Goal: Information Seeking & Learning: Learn about a topic

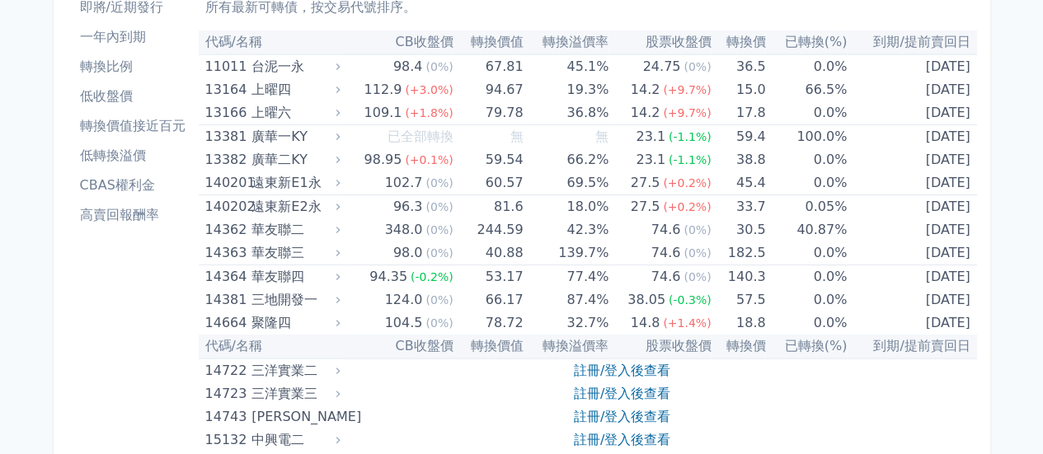
scroll to position [247, 0]
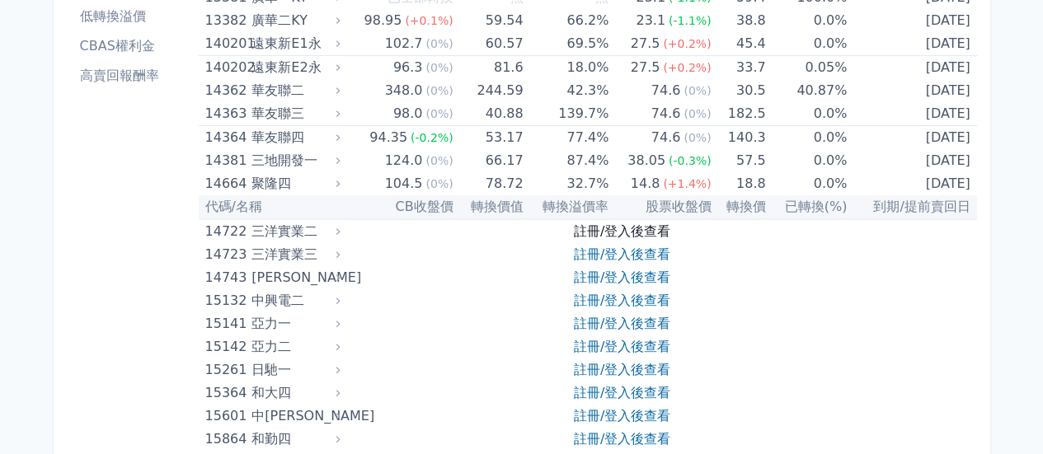
click at [595, 237] on link "註冊/登入後查看" at bounding box center [622, 231] width 96 height 16
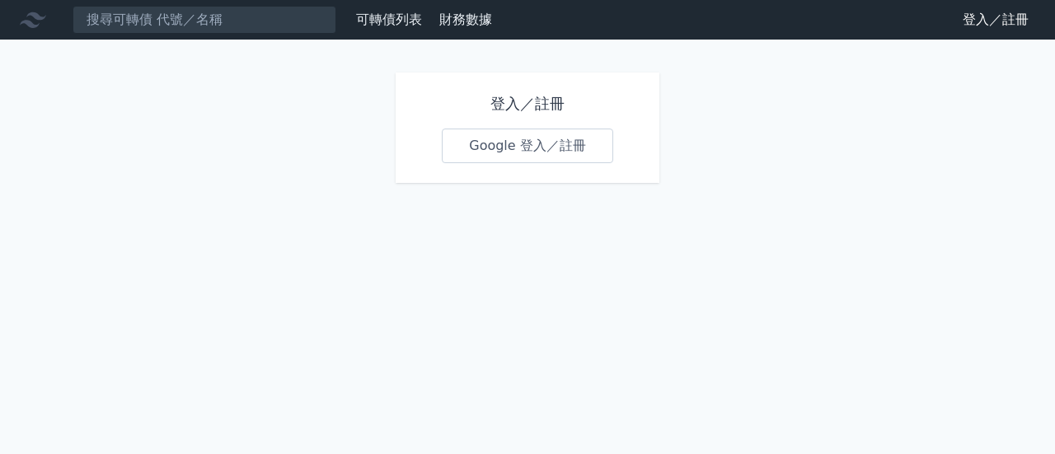
click at [496, 153] on link "Google 登入／註冊" at bounding box center [527, 146] width 171 height 35
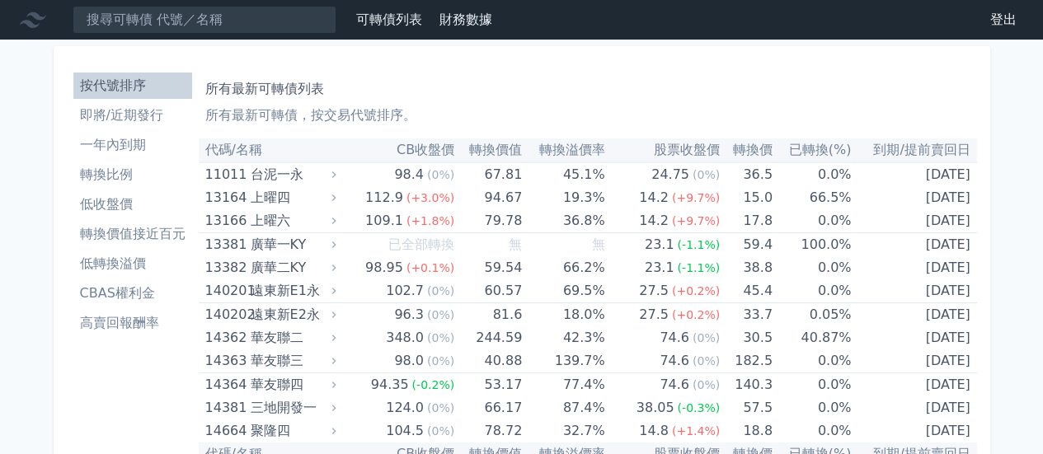
click at [138, 119] on li "即將/近期發行" at bounding box center [132, 116] width 119 height 20
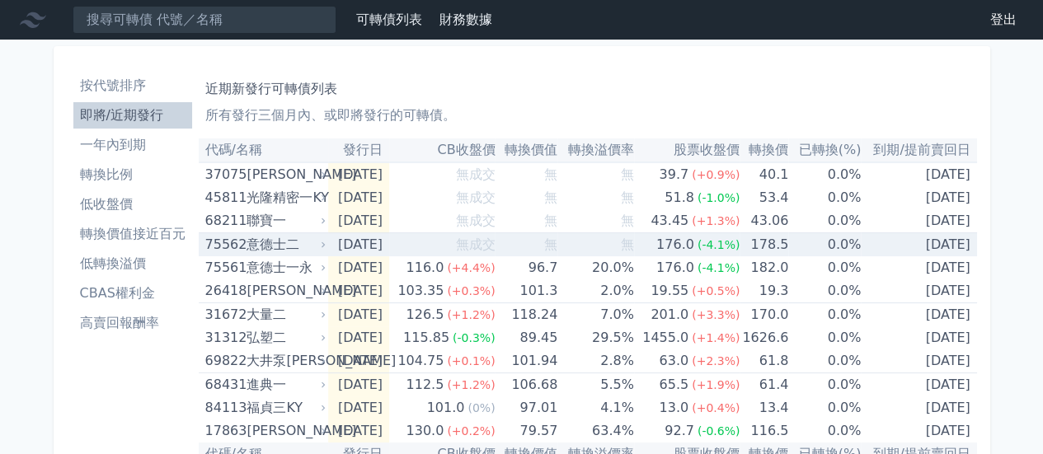
click at [252, 246] on div "意德士二" at bounding box center [284, 244] width 76 height 23
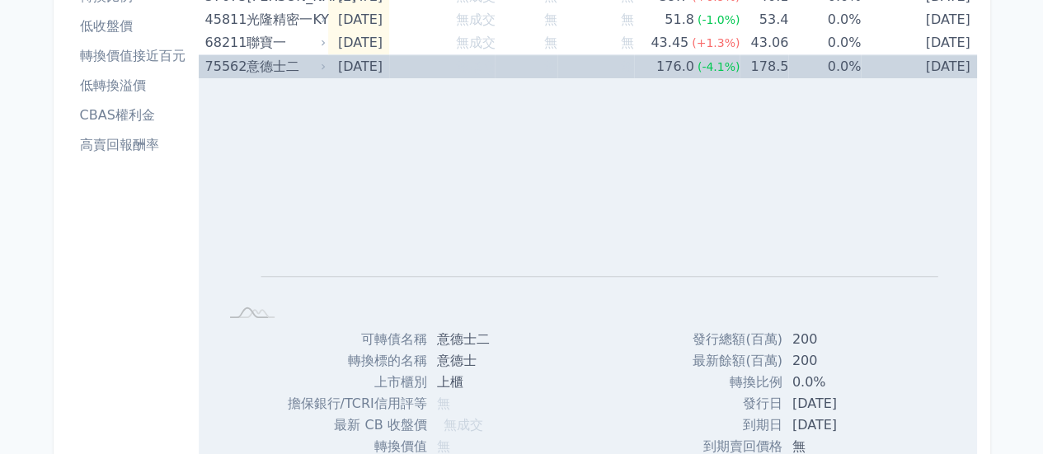
scroll to position [165, 0]
